Goal: Information Seeking & Learning: Learn about a topic

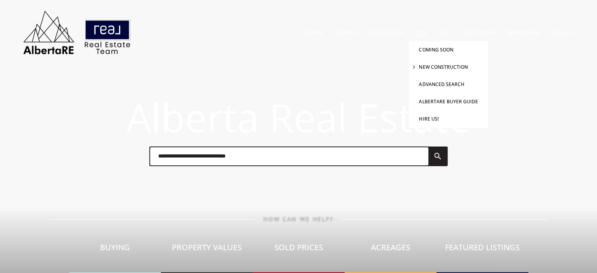
click at [444, 62] on li "New Construction" at bounding box center [448, 66] width 79 height 17
click at [462, 66] on link "New Construction" at bounding box center [443, 67] width 49 height 7
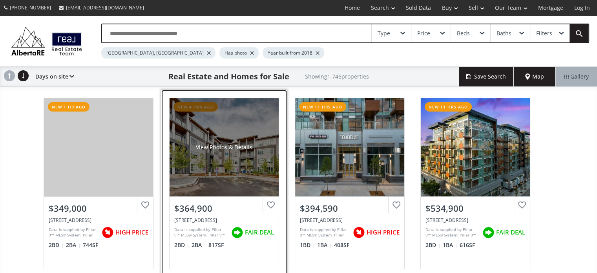
click at [226, 164] on div "View Photos & Details" at bounding box center [224, 147] width 109 height 98
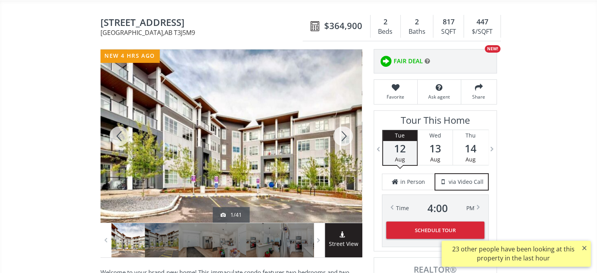
scroll to position [118, 0]
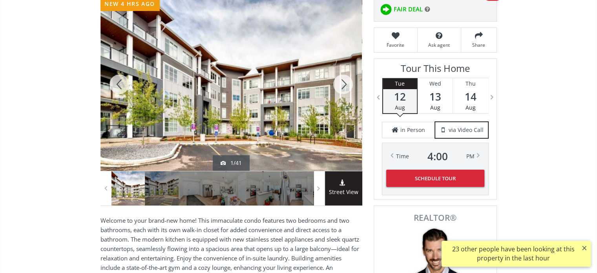
click at [271, 113] on div at bounding box center [232, 84] width 262 height 173
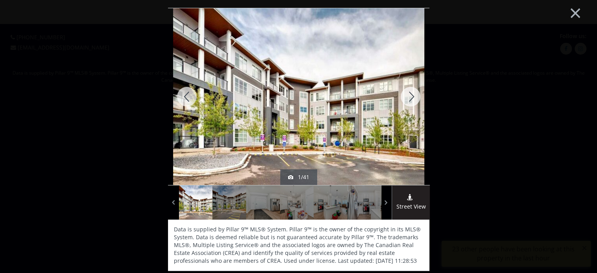
scroll to position [0, 0]
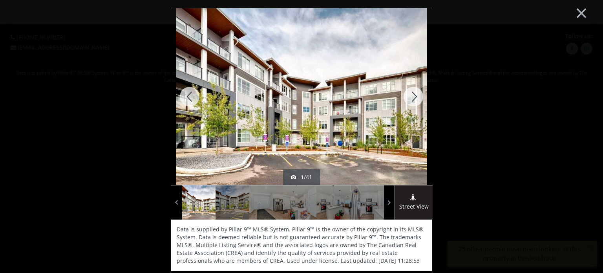
click at [410, 88] on div at bounding box center [414, 96] width 38 height 177
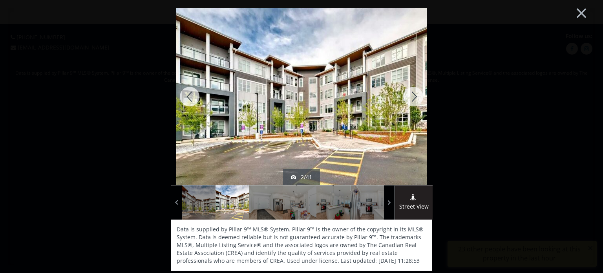
click at [410, 88] on div at bounding box center [414, 96] width 38 height 177
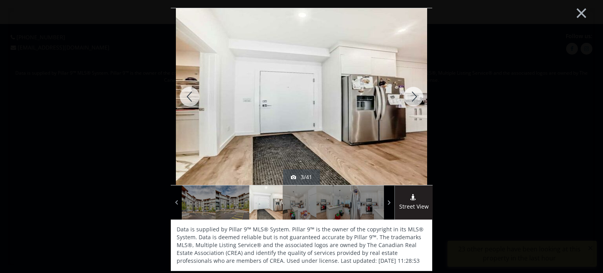
click at [410, 88] on div at bounding box center [414, 96] width 38 height 177
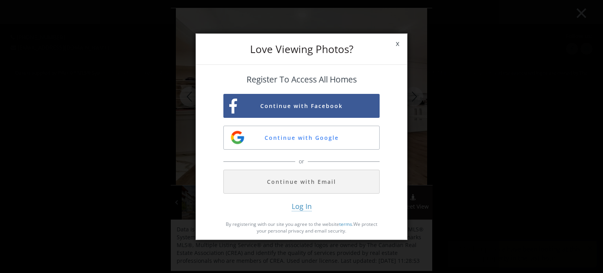
click at [396, 44] on span "x" at bounding box center [397, 44] width 19 height 22
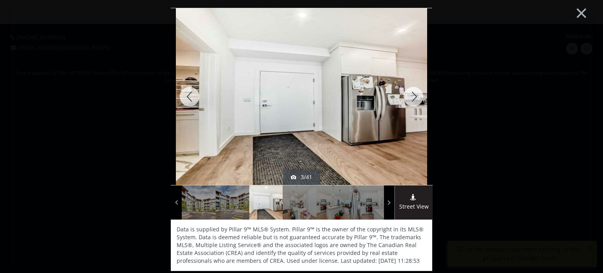
click at [413, 97] on div at bounding box center [414, 96] width 38 height 177
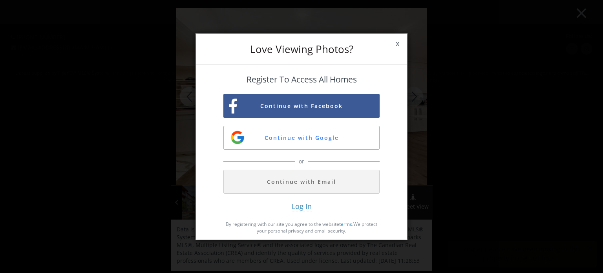
drag, startPoint x: 394, startPoint y: 36, endPoint x: 399, endPoint y: 42, distance: 7.5
click at [394, 37] on span "x" at bounding box center [397, 44] width 19 height 22
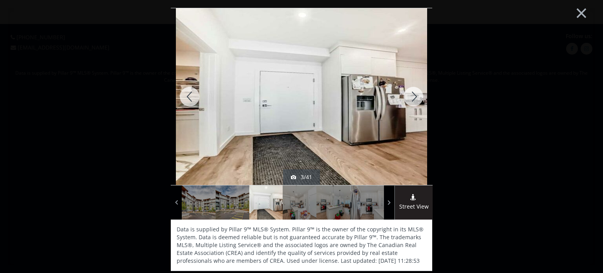
click at [183, 96] on div at bounding box center [190, 96] width 38 height 177
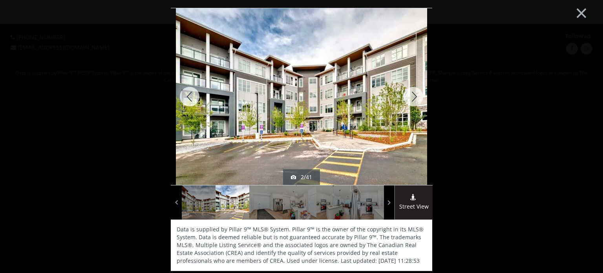
click at [183, 96] on div at bounding box center [190, 96] width 38 height 177
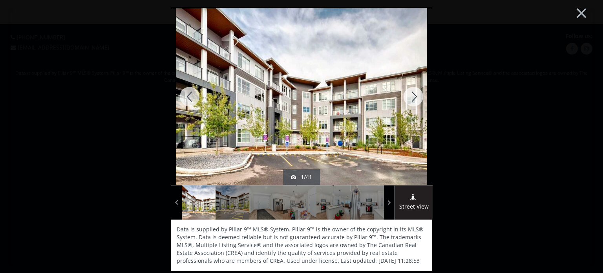
click at [183, 96] on div at bounding box center [190, 96] width 38 height 177
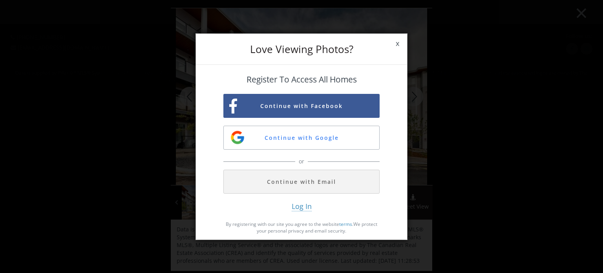
click at [401, 44] on span "x" at bounding box center [397, 44] width 19 height 22
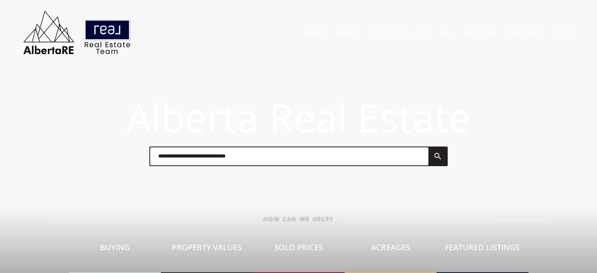
click at [319, 34] on link "Home" at bounding box center [314, 32] width 18 height 7
click at [522, 31] on link "Mortgage" at bounding box center [524, 32] width 34 height 7
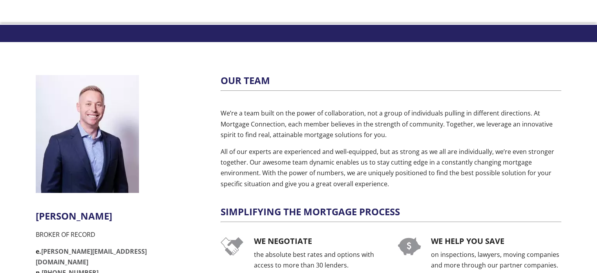
scroll to position [118, 0]
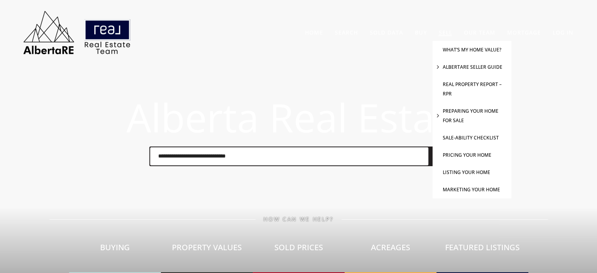
click at [459, 118] on link "Preparing Your Home For Sale" at bounding box center [471, 116] width 56 height 16
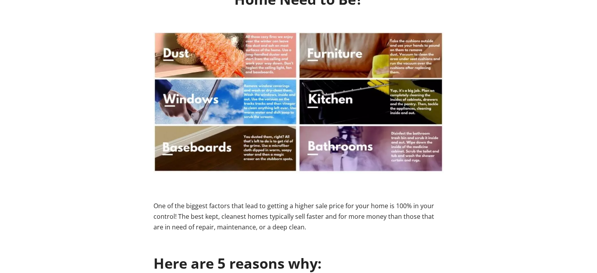
scroll to position [236, 0]
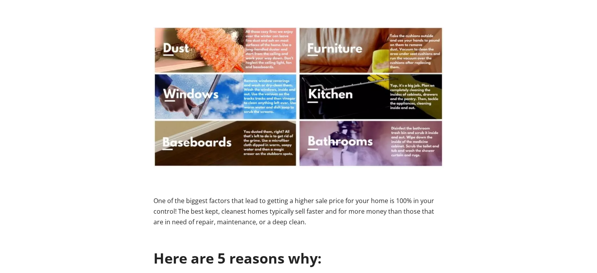
click at [383, 103] on img at bounding box center [299, 97] width 291 height 141
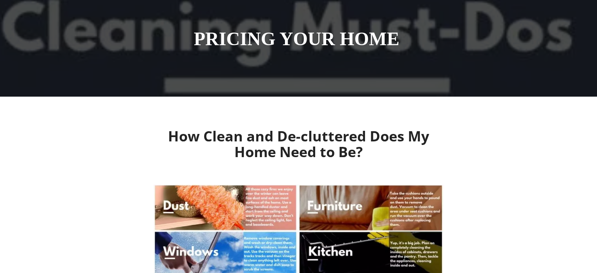
scroll to position [0, 0]
